Goal: Information Seeking & Learning: Find contact information

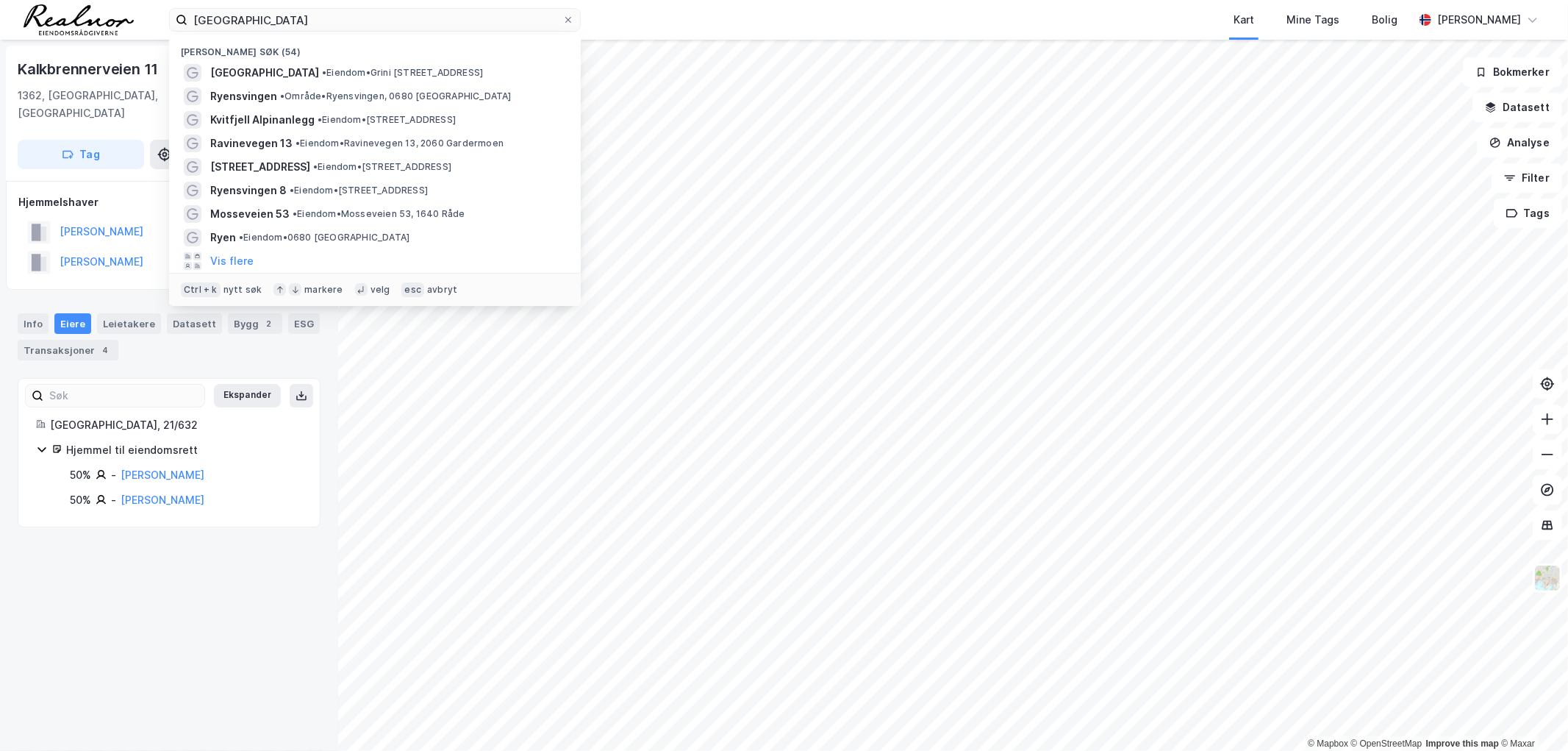
click at [326, 28] on input "[GEOGRAPHIC_DATA]" at bounding box center [375, 20] width 375 height 22
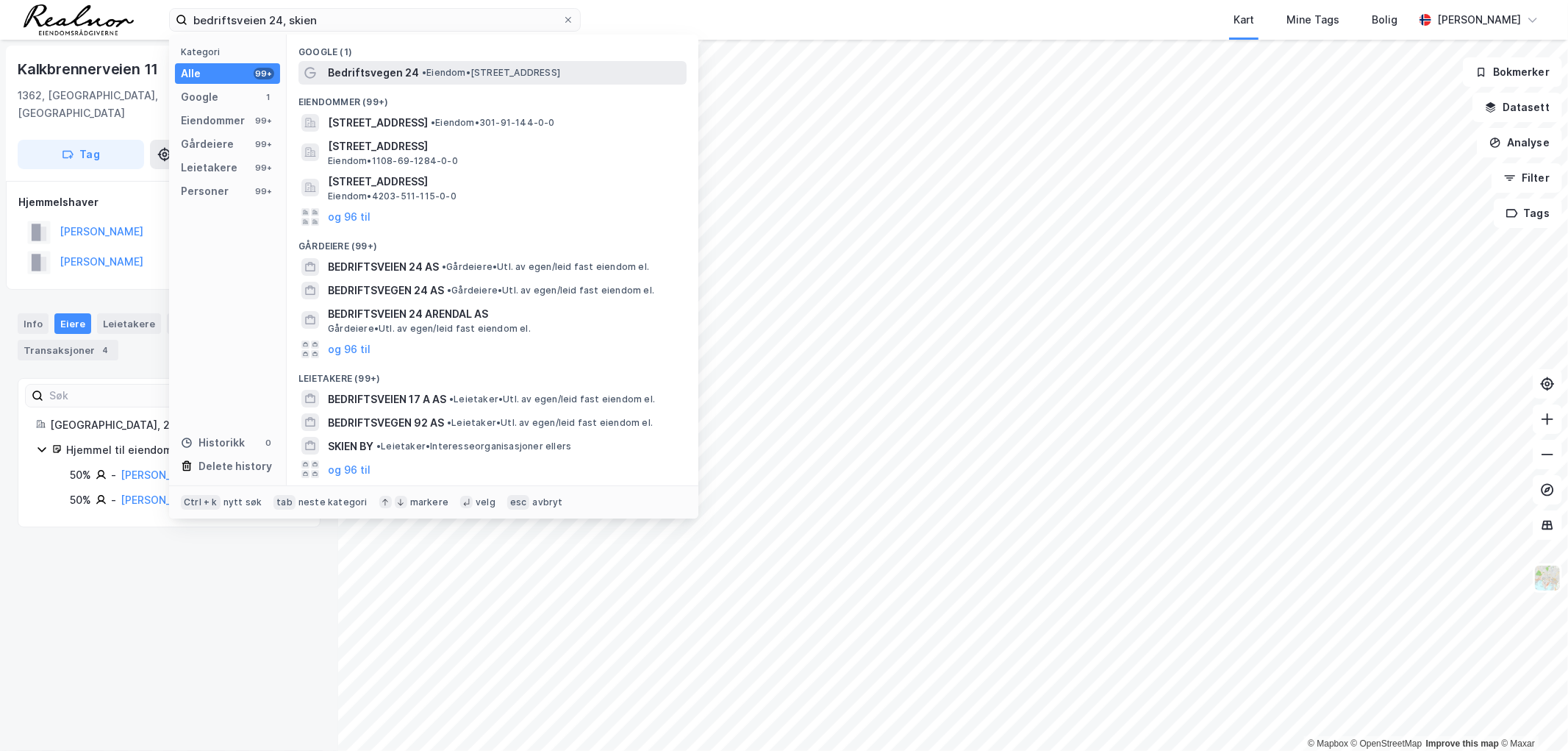
type input "bedriftsveien 24, skien"
click at [514, 70] on span "• Eiendom • [STREET_ADDRESS]" at bounding box center [491, 73] width 138 height 12
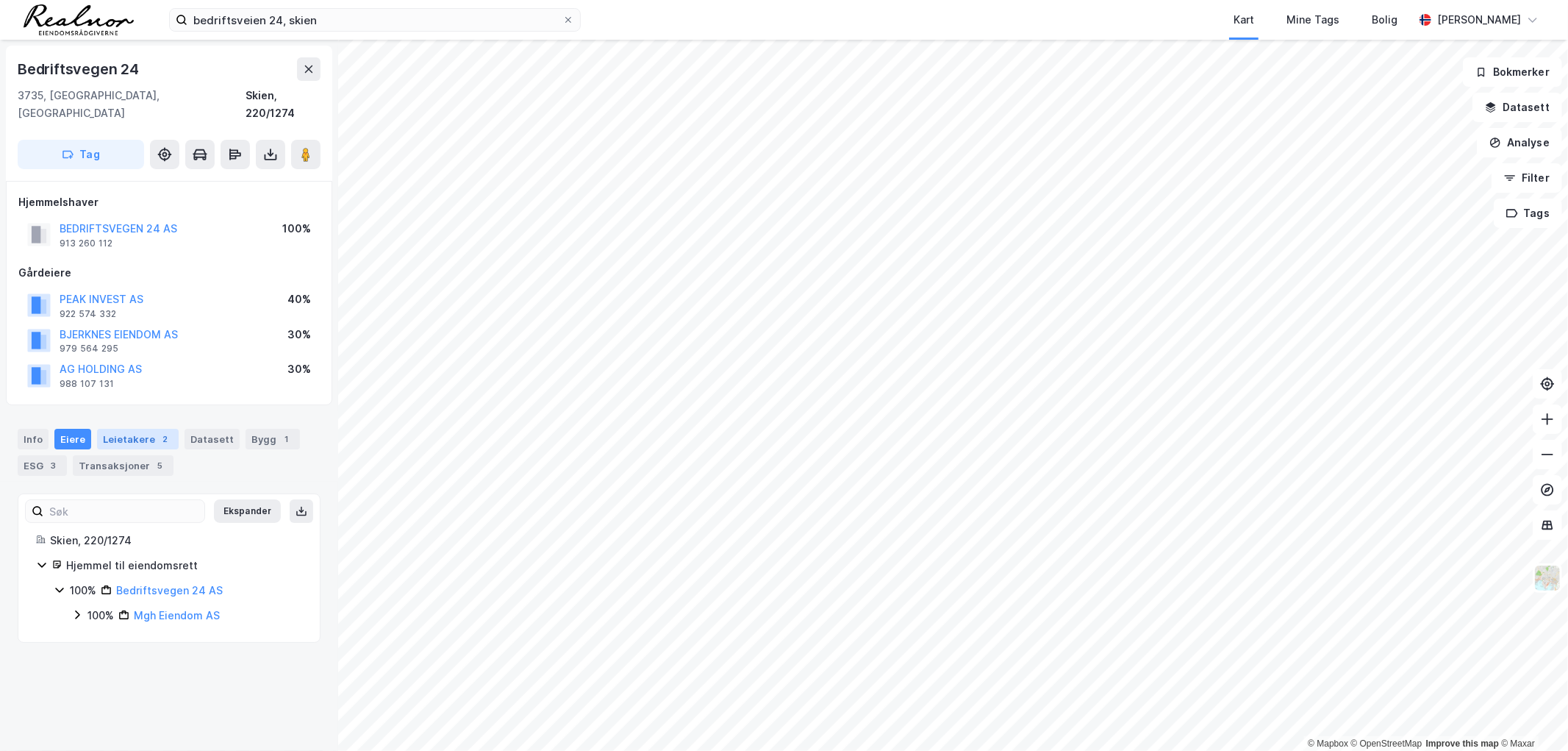
click at [114, 429] on div "Leietakere 2" at bounding box center [138, 439] width 82 height 21
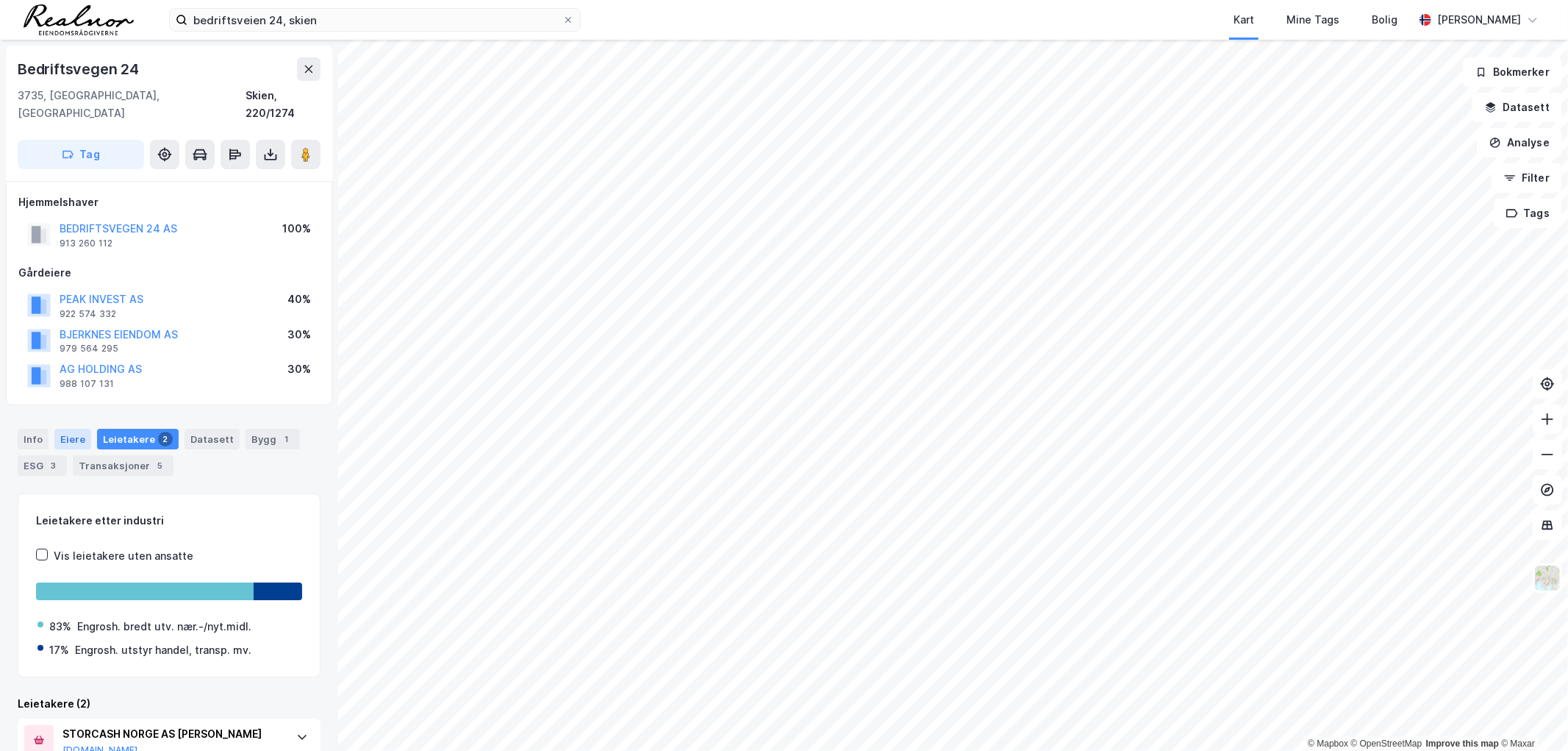
click at [60, 429] on div "Eiere" at bounding box center [73, 439] width 37 height 21
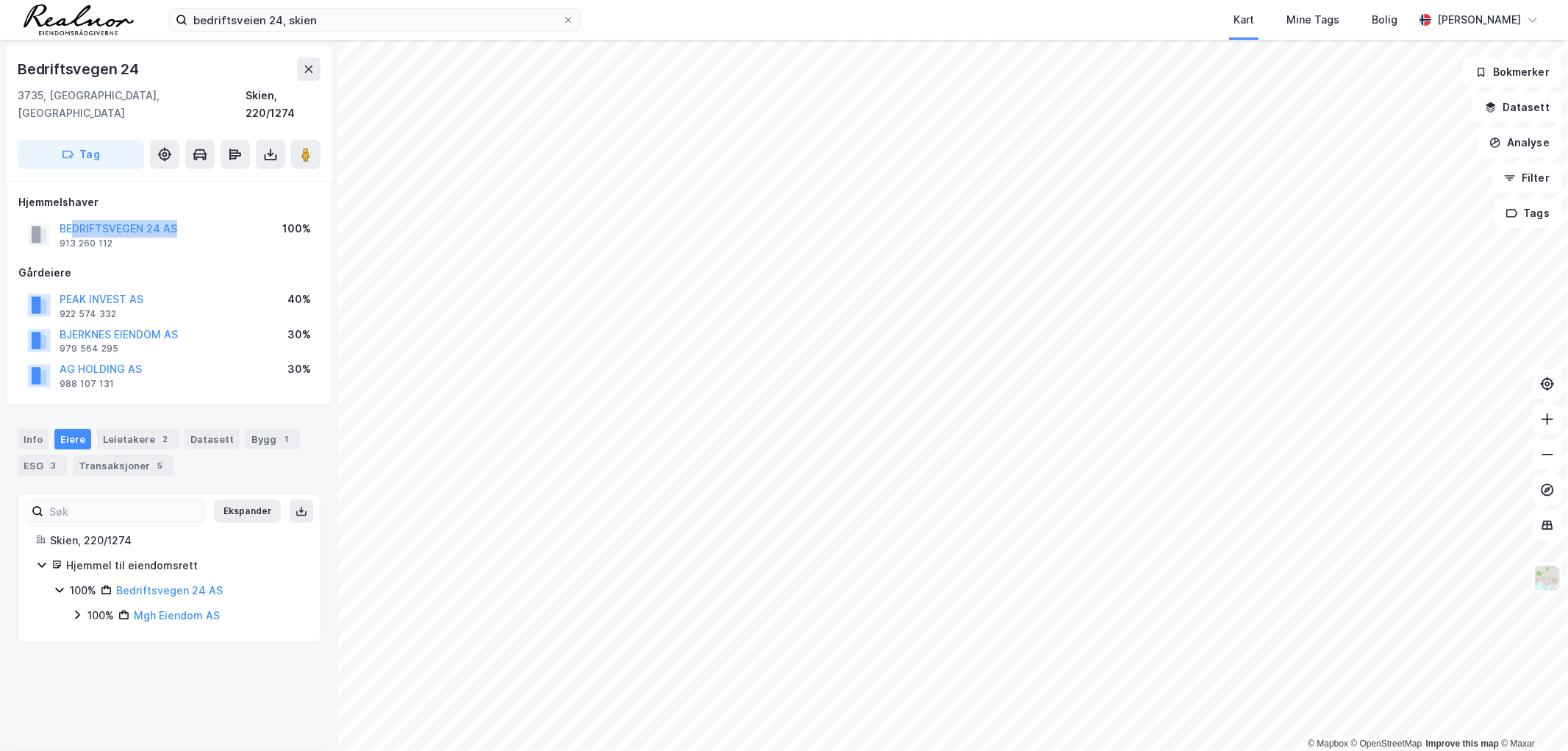
drag, startPoint x: 197, startPoint y: 212, endPoint x: 72, endPoint y: 217, distance: 125.1
click at [72, 217] on div "BEDRIFTSVEGEN 24 AS 913 260 112 100%" at bounding box center [169, 234] width 302 height 35
click at [0, 0] on button "BEDRIFTSVEGEN 24 AS" at bounding box center [0, 0] width 0 height 0
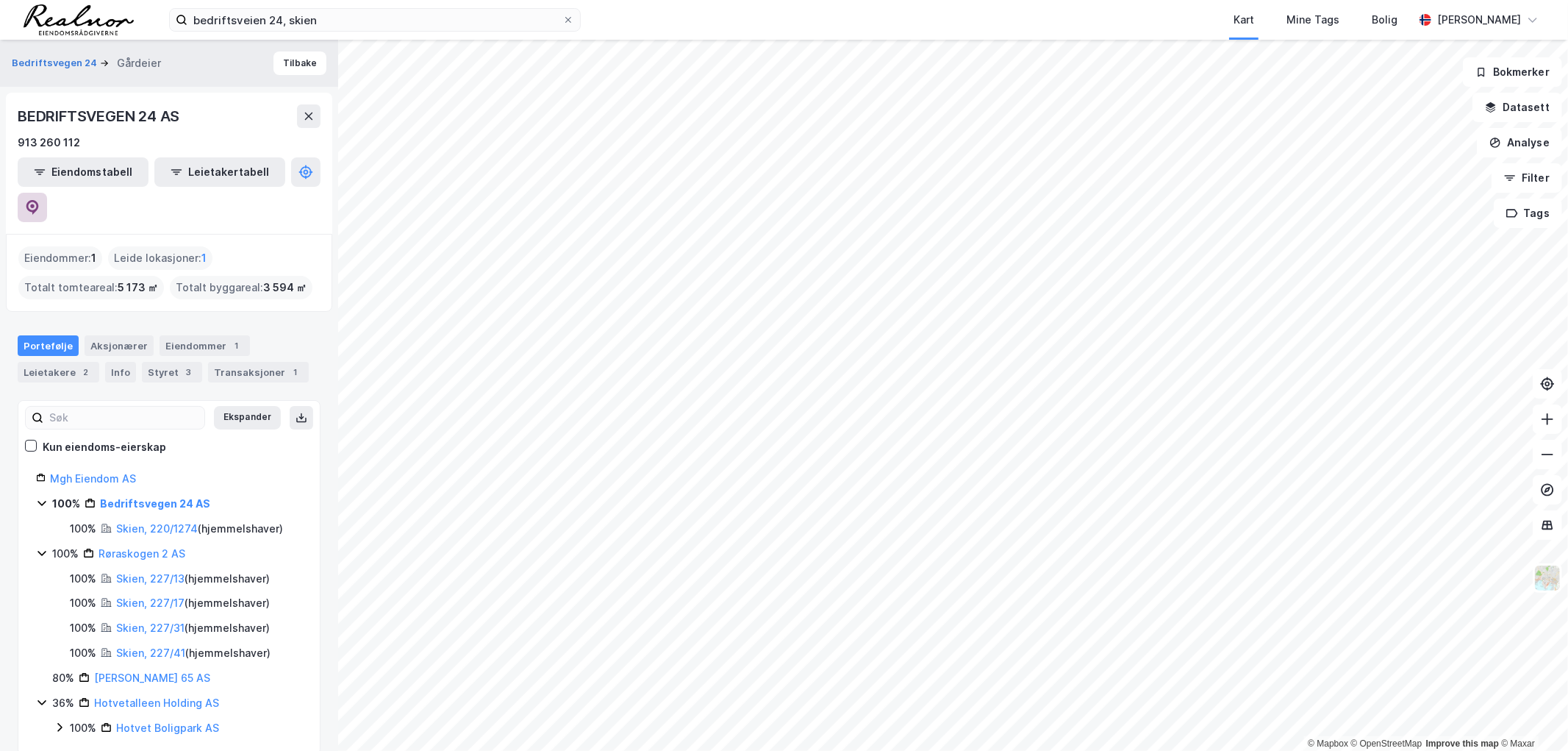
click at [47, 192] on button at bounding box center [32, 207] width 29 height 29
